Goal: Task Accomplishment & Management: Complete application form

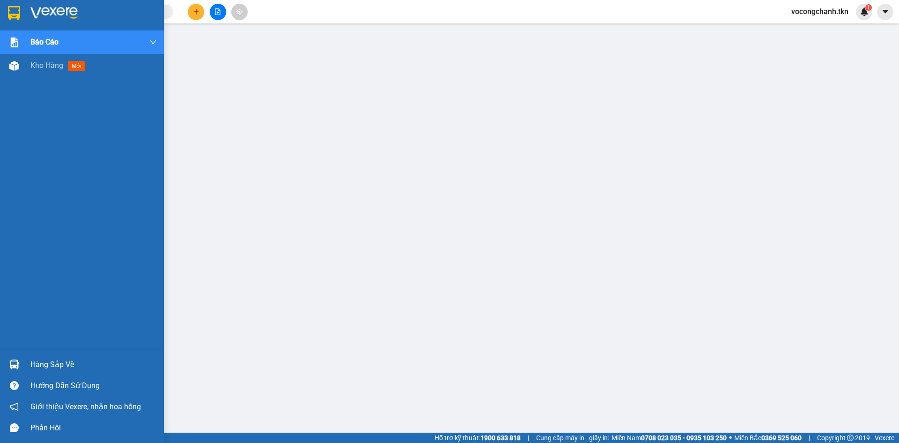
click at [5, 8] on div at bounding box center [82, 15] width 164 height 30
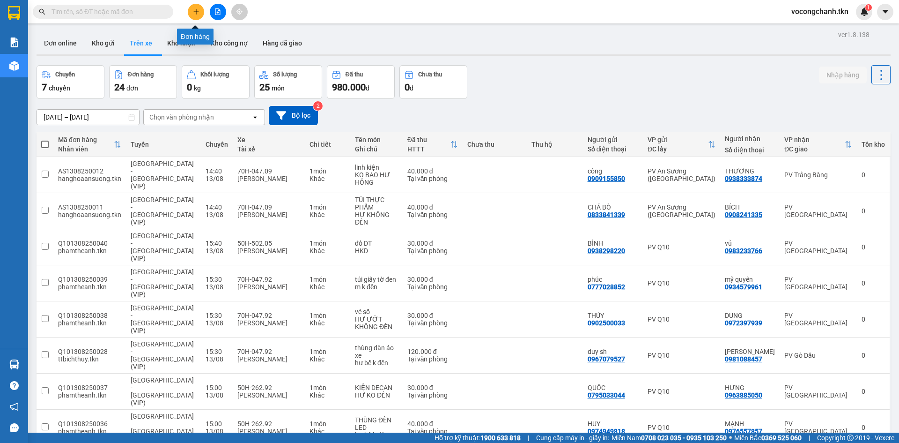
click at [196, 13] on icon "plus" at bounding box center [196, 11] width 0 height 5
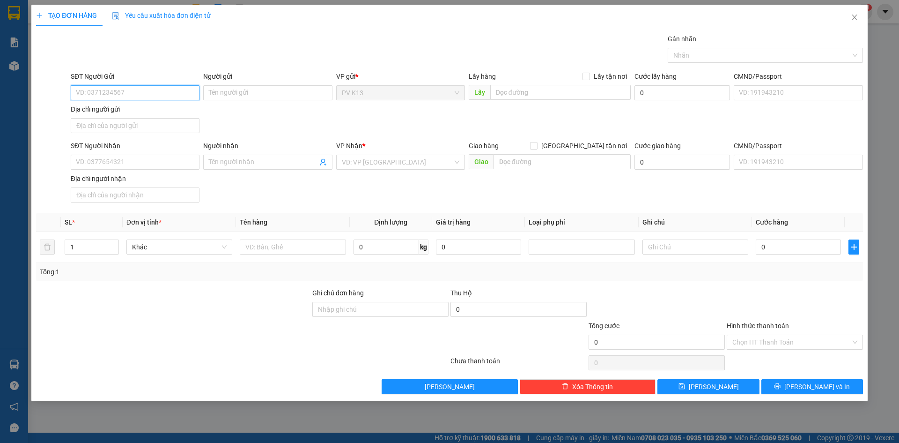
click at [150, 94] on input "SĐT Người Gửi" at bounding box center [135, 92] width 129 height 15
type input "0785135494"
click at [224, 94] on input "Người gửi" at bounding box center [267, 92] width 129 height 15
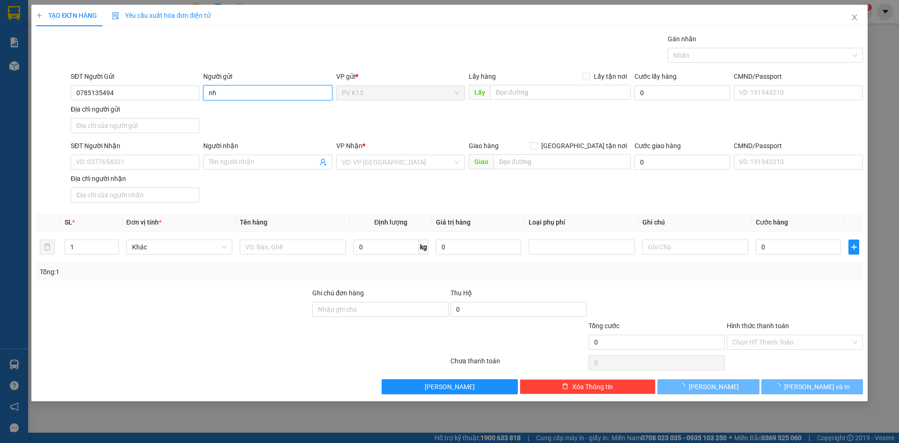
type input "n"
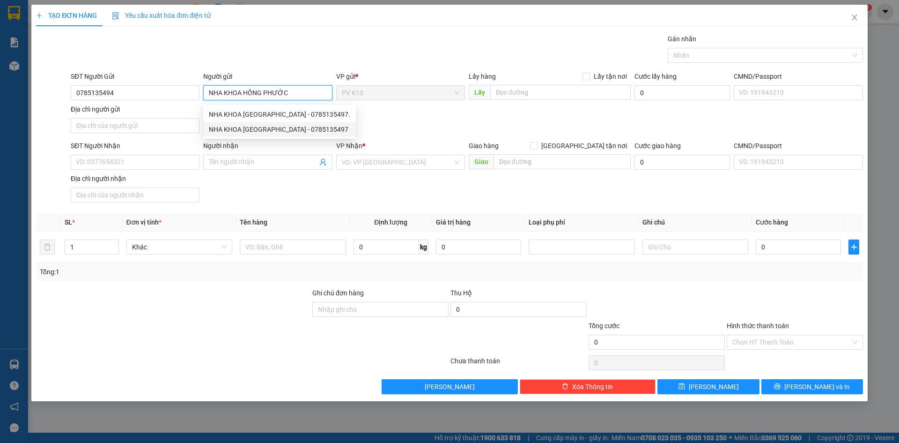
type input "NHA KHOA HỒNG PHƯỚC"
click at [190, 310] on div at bounding box center [173, 304] width 276 height 33
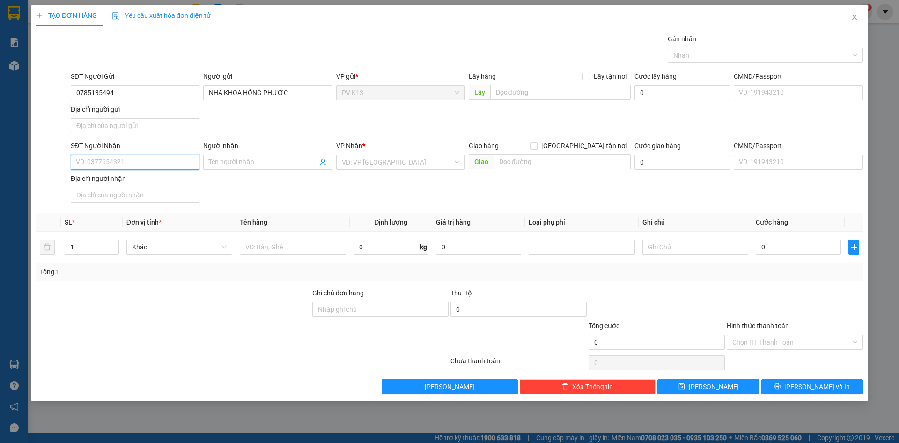
click at [93, 168] on input "SĐT Người Nhận" at bounding box center [135, 162] width 129 height 15
type input "0981001514"
click at [259, 162] on span at bounding box center [267, 162] width 129 height 15
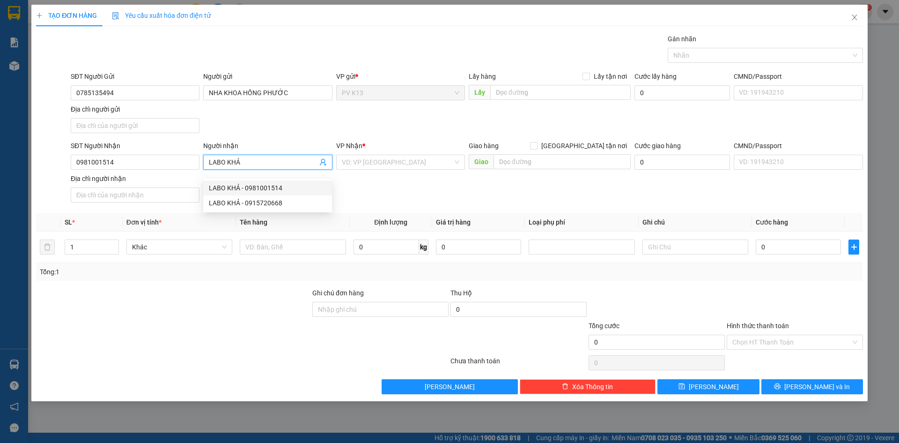
type input "LABO KHẢ"
click at [385, 193] on div "SĐT Người Nhận 0981001514 Người nhận LABO KHẢ VP Nhận * VD: VP [GEOGRAPHIC_DATA…" at bounding box center [467, 174] width 796 height 66
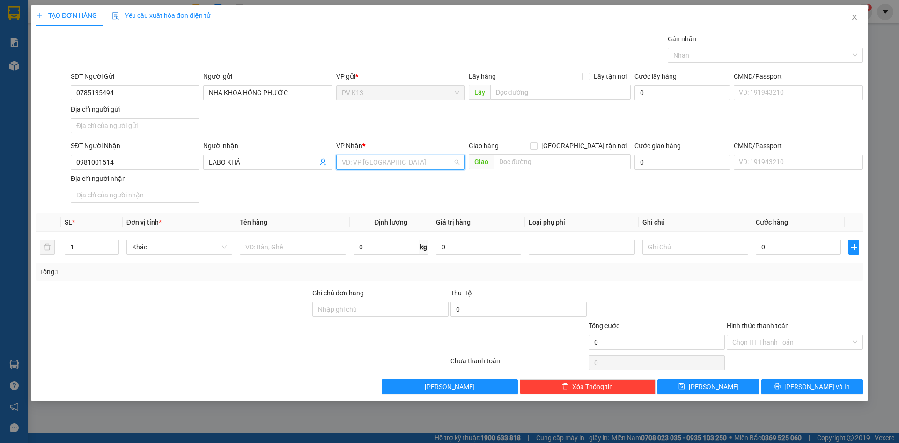
click at [398, 169] on input "search" at bounding box center [397, 162] width 111 height 14
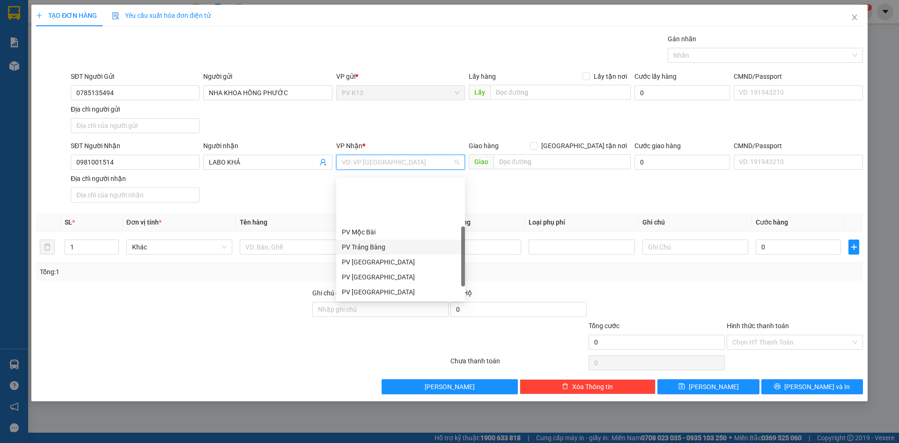
scroll to position [60, 0]
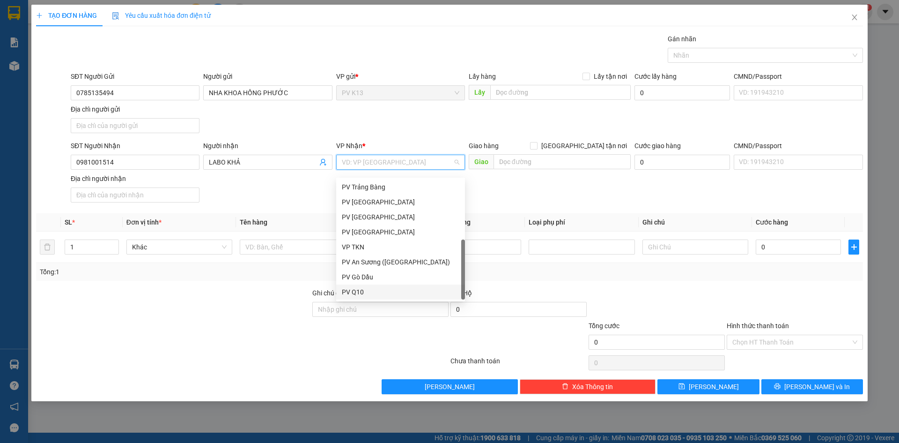
click at [375, 287] on div "PV Q10" at bounding box center [401, 292] width 118 height 10
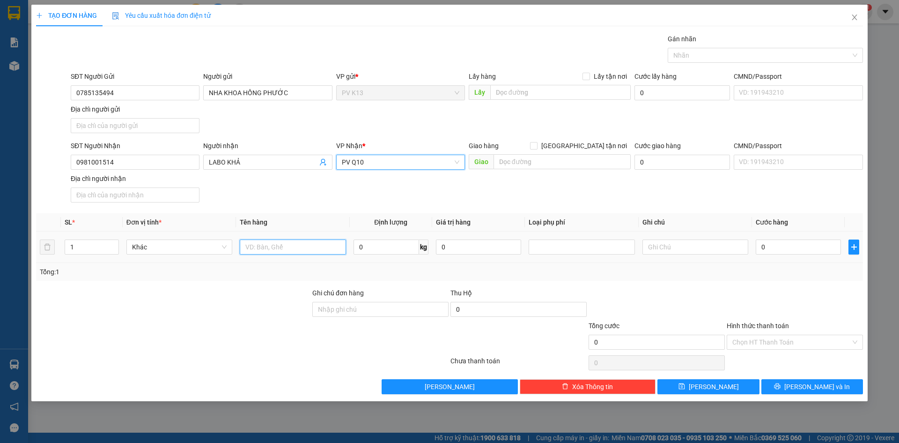
click at [266, 254] on input "text" at bounding box center [293, 246] width 106 height 15
type input "HỘP LA BÔ"
click at [771, 254] on input "0" at bounding box center [798, 246] width 85 height 15
type input "3"
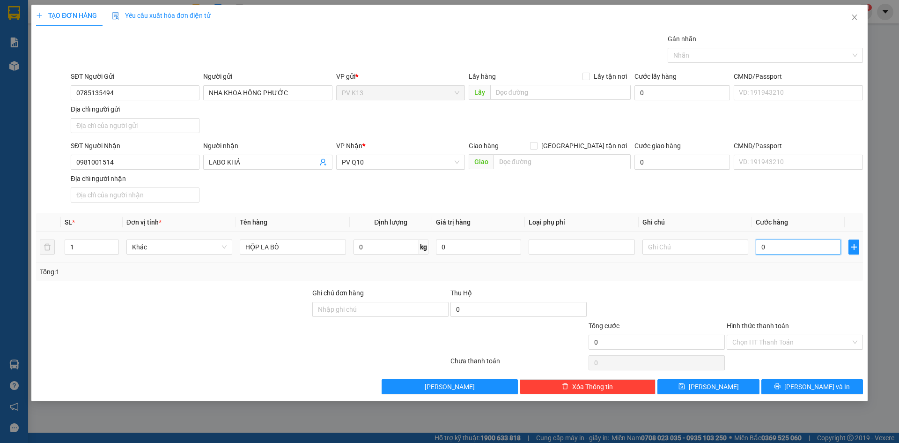
type input "3"
type input "30"
type input "300"
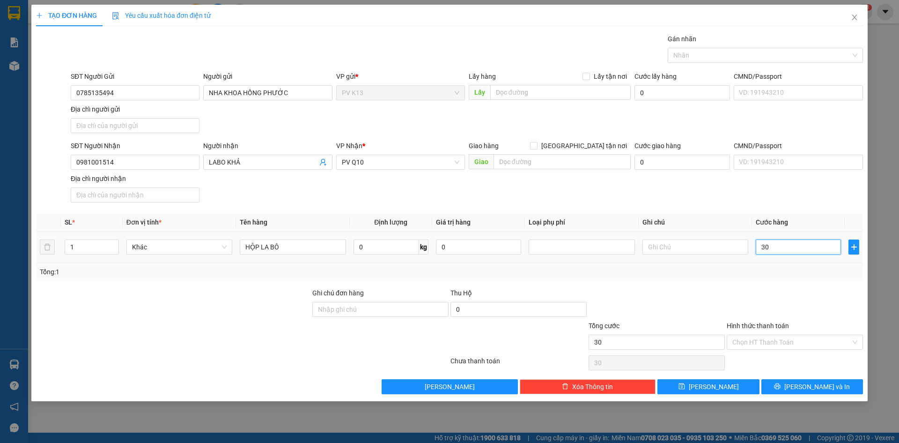
type input "300"
type input "3.000"
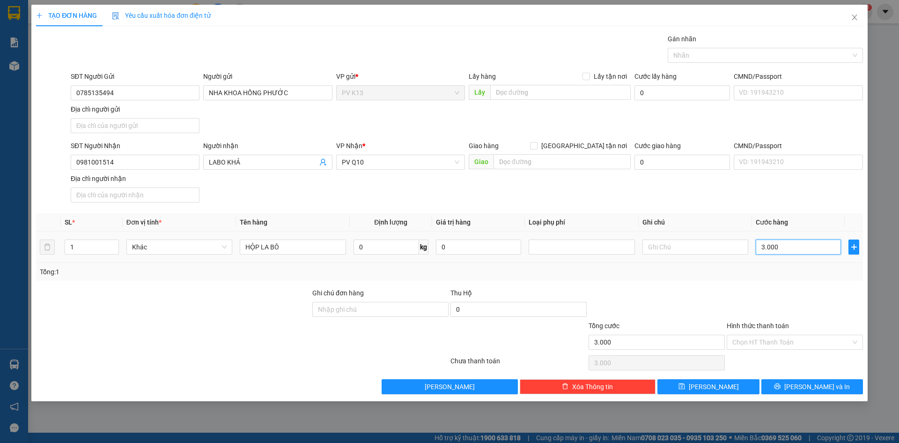
type input "30.000"
click at [790, 349] on input "Hình thức thanh toán" at bounding box center [792, 342] width 118 height 14
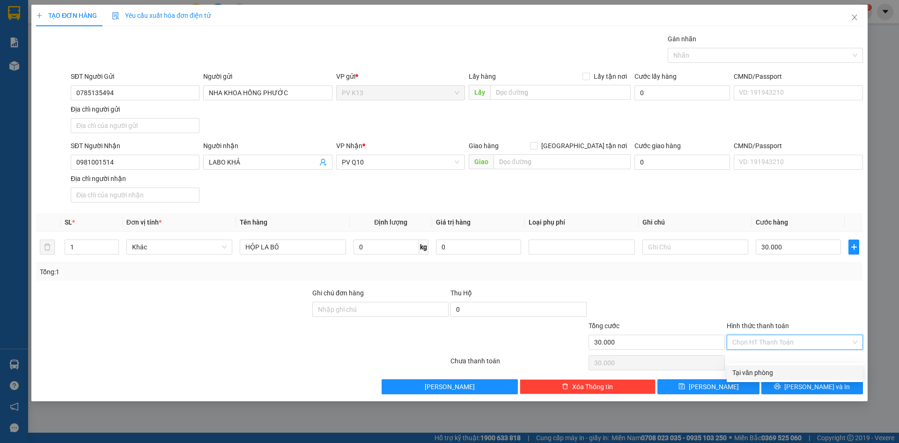
click at [789, 349] on input "Hình thức thanh toán" at bounding box center [792, 342] width 118 height 14
click at [772, 370] on div "Tại văn phòng" at bounding box center [795, 372] width 125 height 10
type input "0"
click at [781, 389] on icon "printer" at bounding box center [778, 386] width 6 height 6
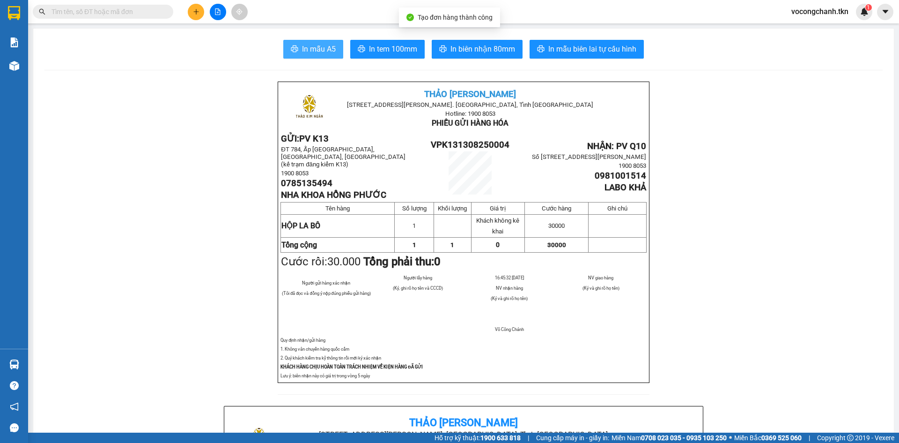
click at [302, 54] on span "In mẫu A5" at bounding box center [319, 49] width 34 height 12
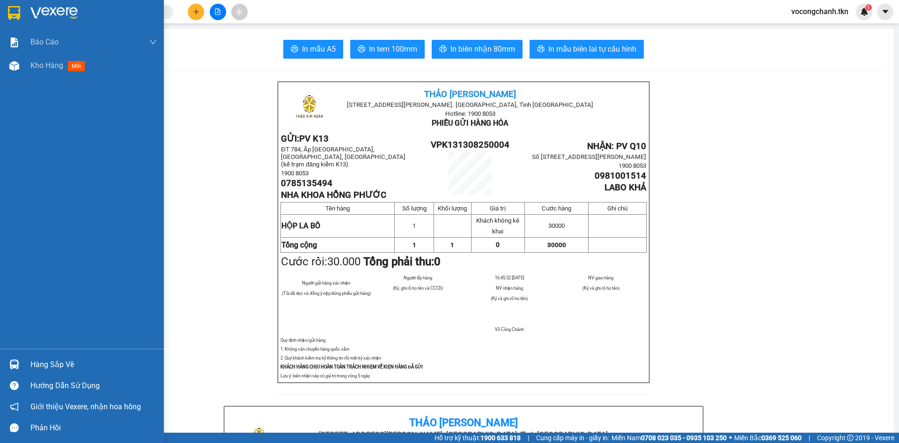
click at [11, 11] on img at bounding box center [14, 13] width 12 height 14
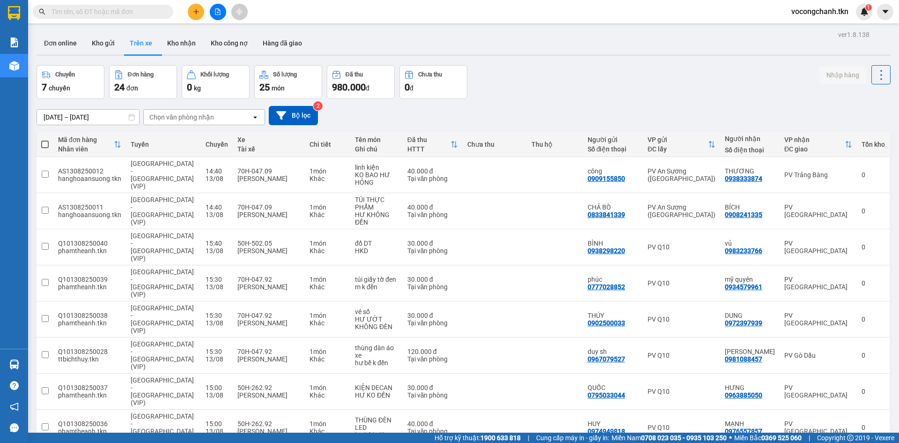
click at [72, 62] on div "ver 1.8.138 Đơn online Kho gửi Trên xe Kho nhận Kho công nợ Hàng đã giao Chuyến…" at bounding box center [464, 286] width 862 height 516
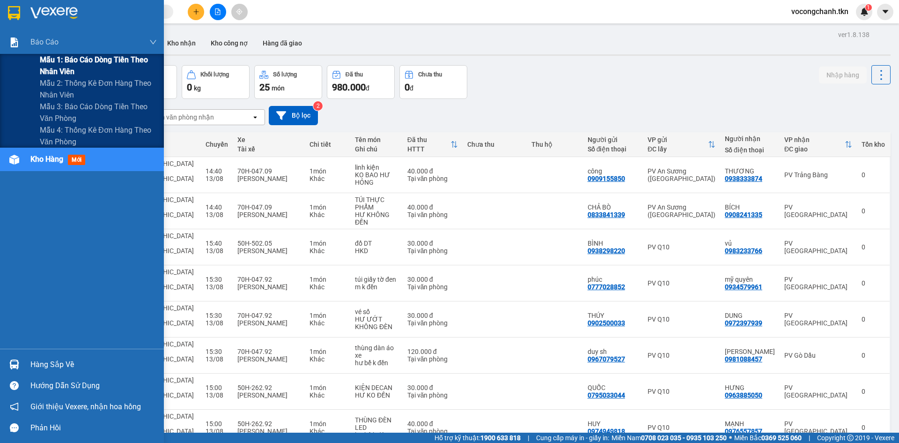
click at [66, 60] on span "Mẫu 1: Báo cáo dòng tiền theo nhân viên" at bounding box center [98, 65] width 117 height 23
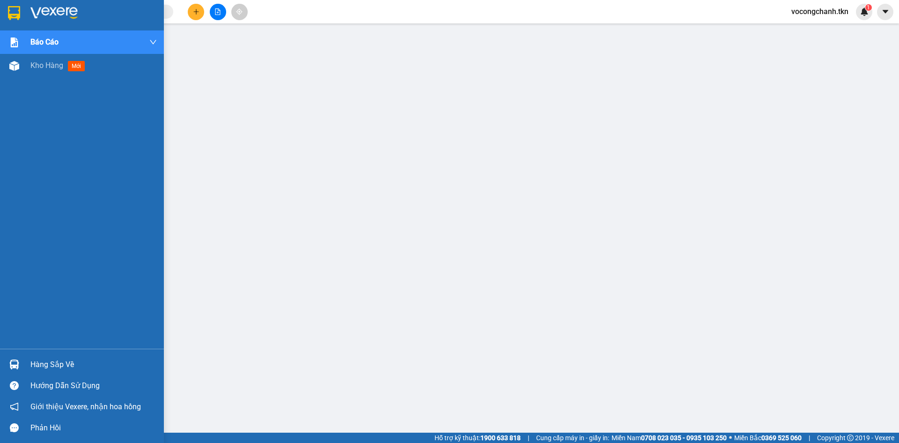
click at [8, 11] on img at bounding box center [14, 13] width 12 height 14
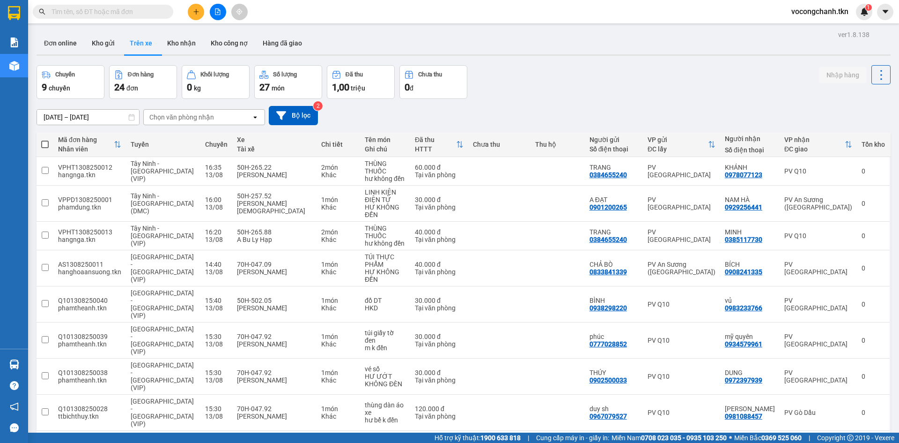
click at [822, 15] on span "vocongchanh.tkn" at bounding box center [820, 12] width 72 height 12
click at [817, 31] on span "Đăng xuất" at bounding box center [824, 29] width 53 height 10
